Goal: Task Accomplishment & Management: Manage account settings

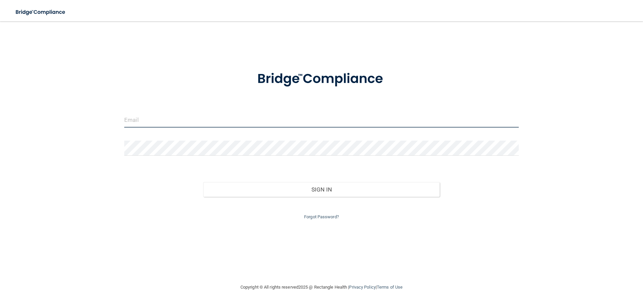
click at [173, 121] on input "email" at bounding box center [321, 120] width 395 height 15
type input "[EMAIL_ADDRESS][DOMAIN_NAME]"
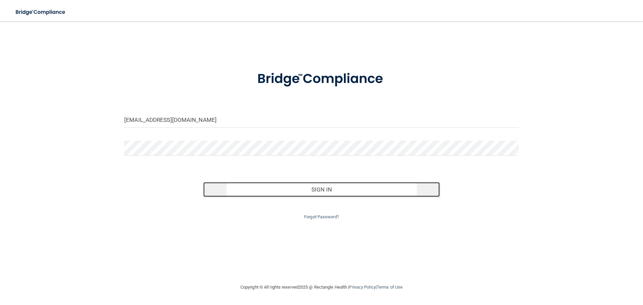
click at [318, 188] on button "Sign In" at bounding box center [321, 189] width 237 height 15
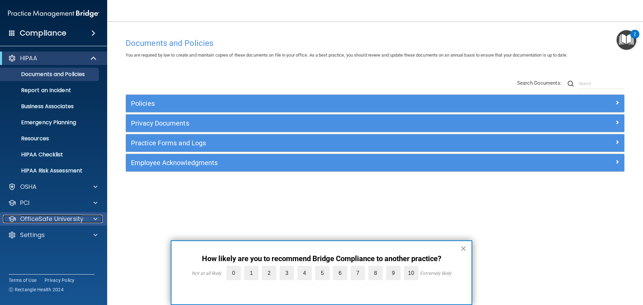
click at [101, 217] on div at bounding box center [94, 219] width 17 height 8
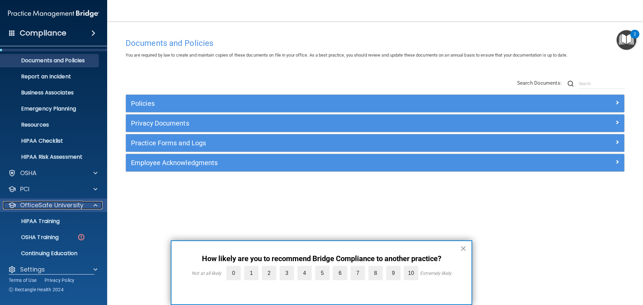
scroll to position [21, 0]
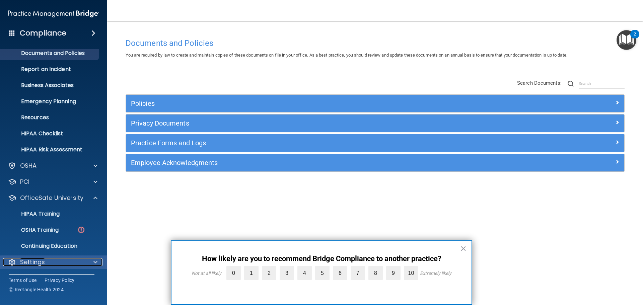
click at [40, 262] on p "Settings" at bounding box center [32, 262] width 25 height 8
click at [94, 261] on span at bounding box center [95, 262] width 4 height 8
click at [31, 262] on p "Settings" at bounding box center [32, 262] width 25 height 8
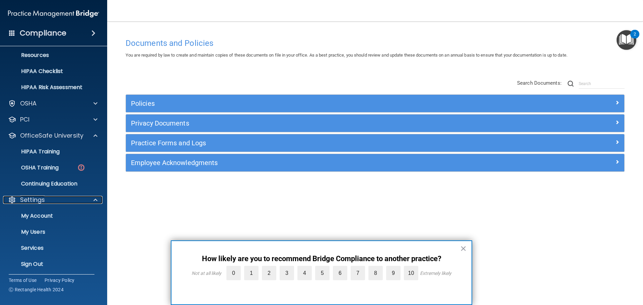
scroll to position [85, 0]
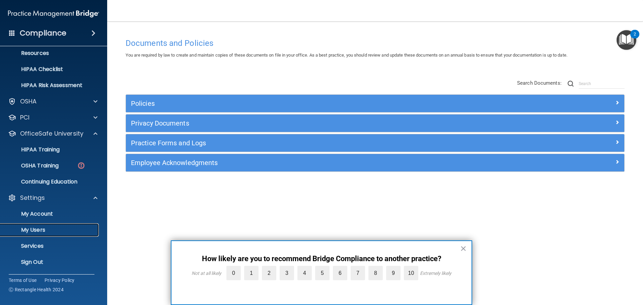
click at [39, 229] on p "My Users" at bounding box center [49, 230] width 91 height 7
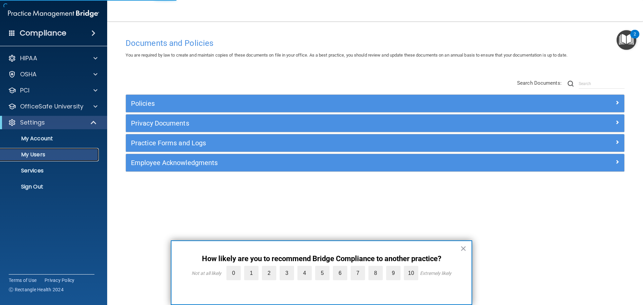
click at [42, 155] on p "My Users" at bounding box center [49, 154] width 91 height 7
select select "20"
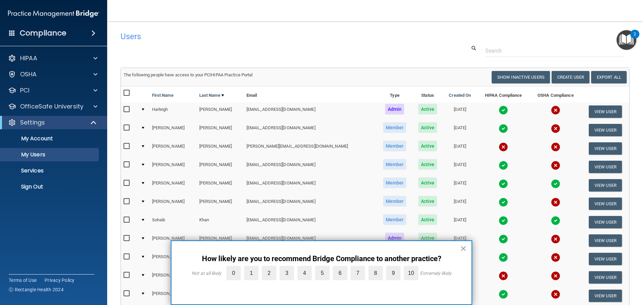
click at [463, 249] on button "×" at bounding box center [463, 248] width 6 height 11
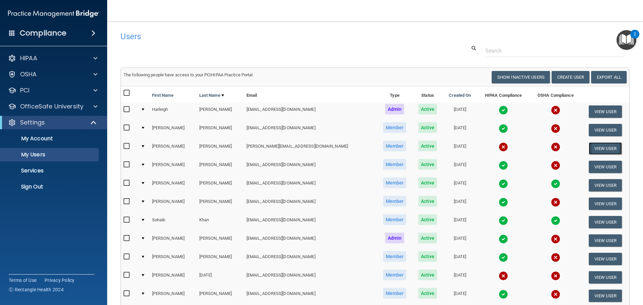
click at [596, 149] on button "View User" at bounding box center [605, 148] width 33 height 12
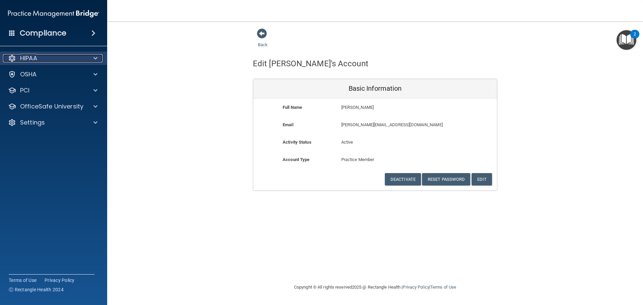
click at [26, 59] on p "HIPAA" at bounding box center [28, 58] width 17 height 8
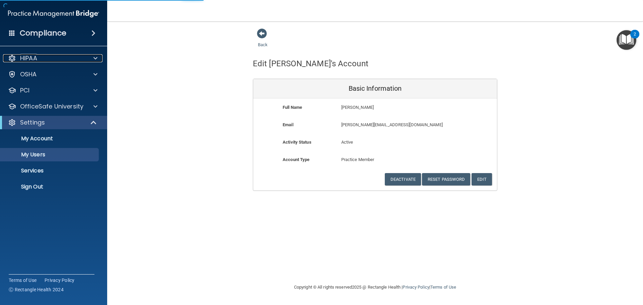
select select "20"
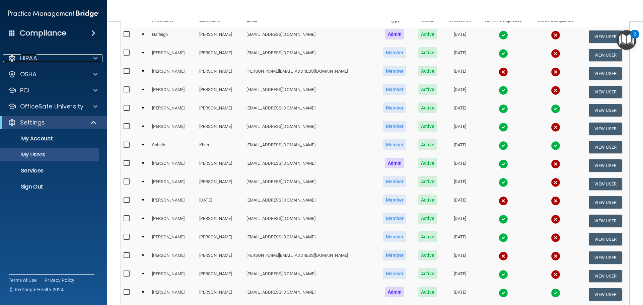
scroll to position [201, 0]
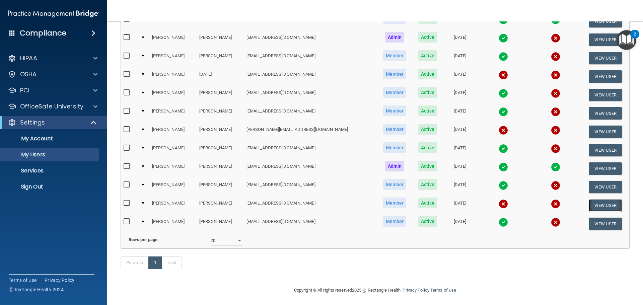
click at [599, 205] on button "View User" at bounding box center [605, 205] width 33 height 12
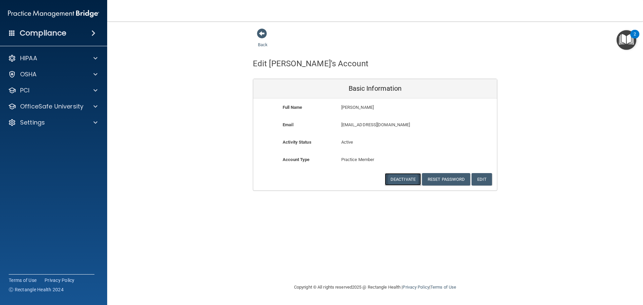
click at [393, 178] on button "Deactivate" at bounding box center [403, 179] width 36 height 12
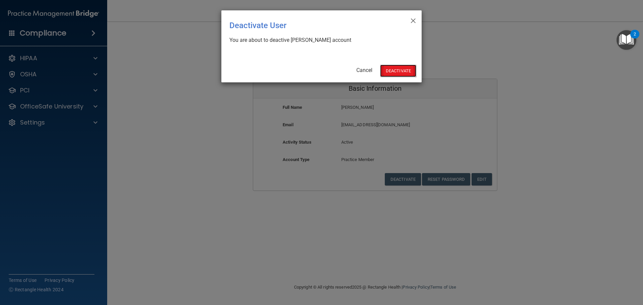
click at [402, 72] on button "Deactivate" at bounding box center [398, 71] width 36 height 12
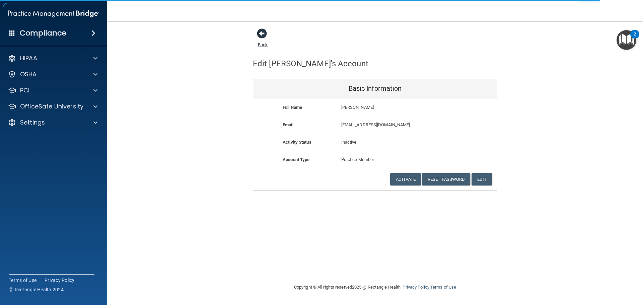
click at [262, 36] on span at bounding box center [262, 33] width 10 height 10
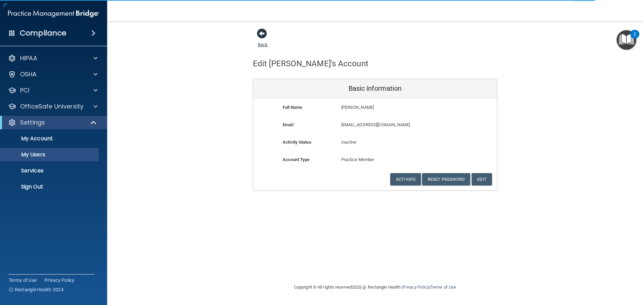
select select "20"
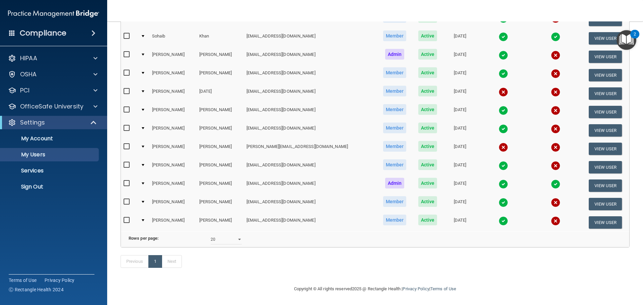
scroll to position [194, 0]
click at [589, 143] on button "View User" at bounding box center [605, 149] width 33 height 12
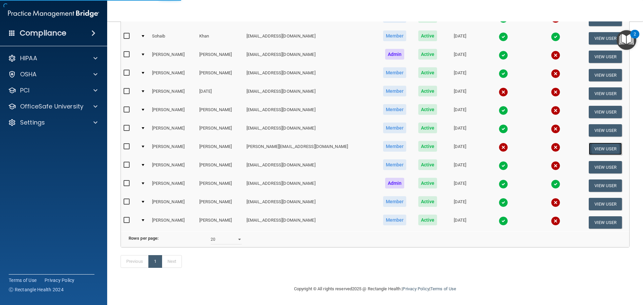
click at [593, 143] on button "View User" at bounding box center [605, 149] width 33 height 12
select select "practice_member"
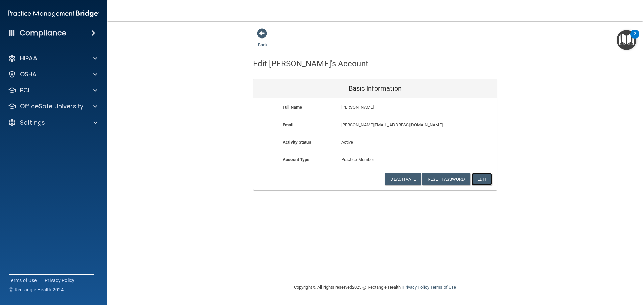
click at [488, 181] on button "Edit" at bounding box center [482, 179] width 20 height 12
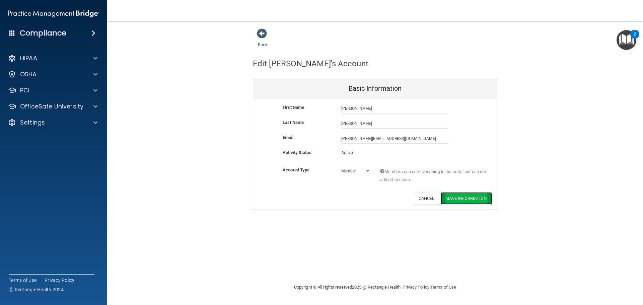
click at [460, 200] on button "Save Information" at bounding box center [466, 198] width 51 height 12
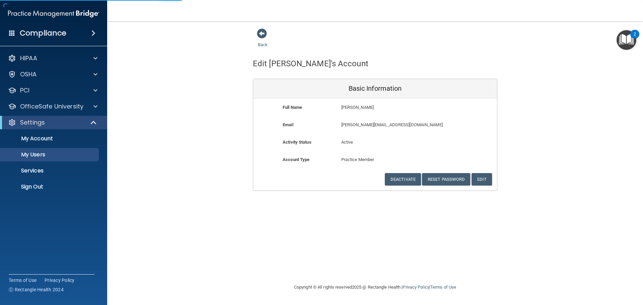
select select "20"
